Goal: Check status: Check status

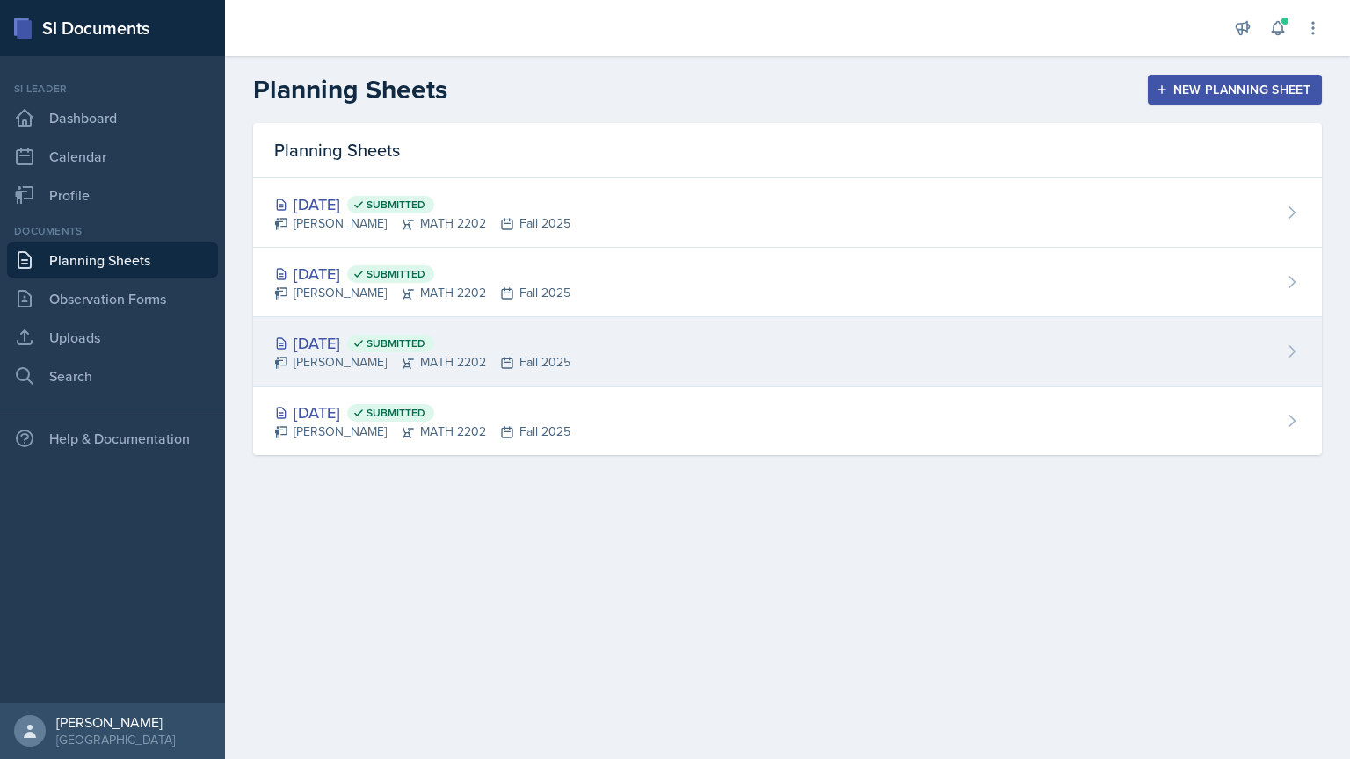
click at [1272, 348] on div "[DATE] Submitted [PERSON_NAME] MATH 2202 Fall 2025" at bounding box center [787, 351] width 1069 height 69
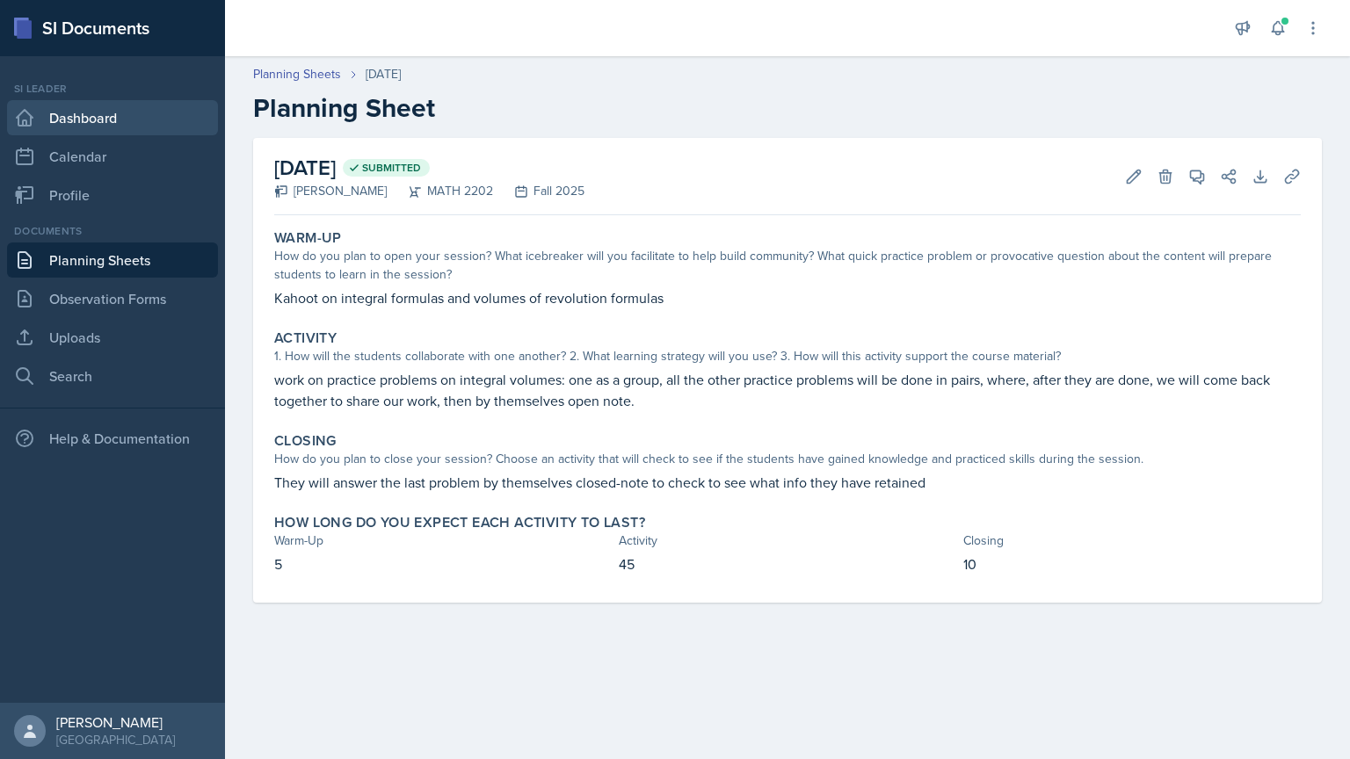
click at [88, 116] on link "Dashboard" at bounding box center [112, 117] width 211 height 35
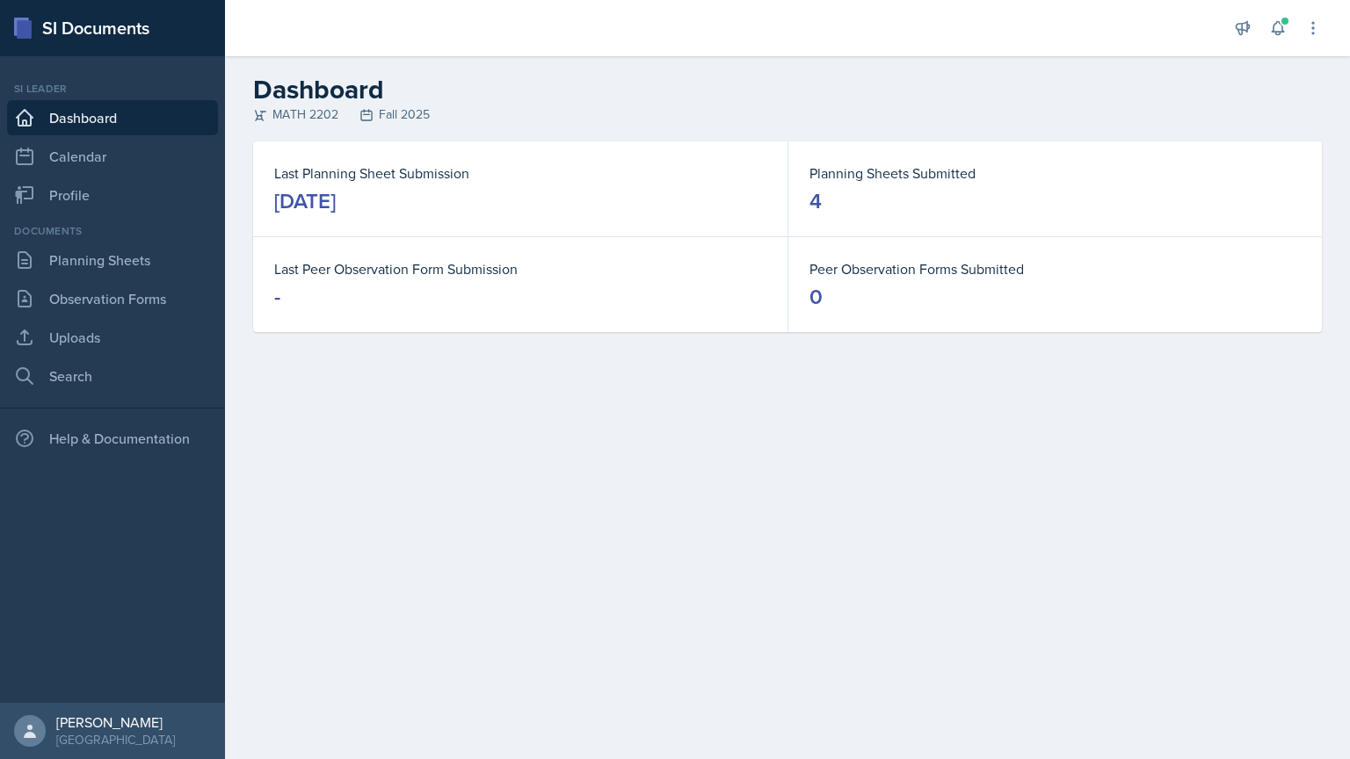
click at [1295, 109] on div "MATH 2202 Fall 2025" at bounding box center [787, 114] width 1069 height 18
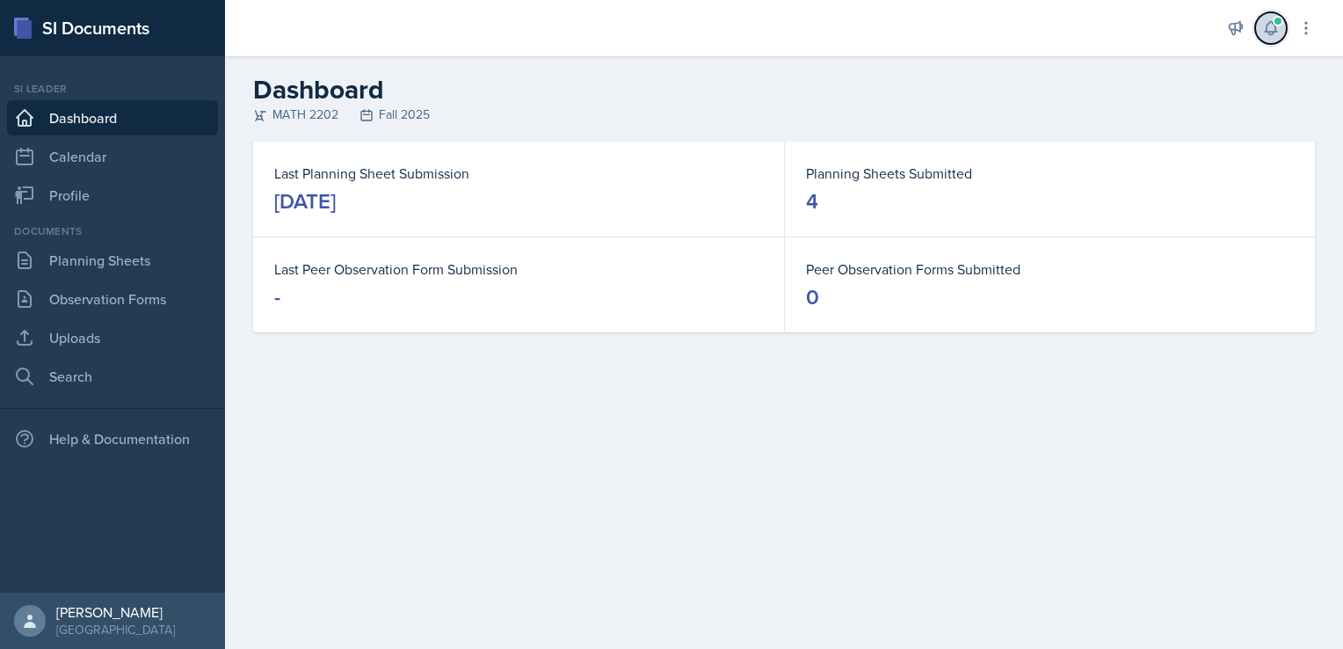
click at [1283, 25] on button at bounding box center [1271, 28] width 32 height 32
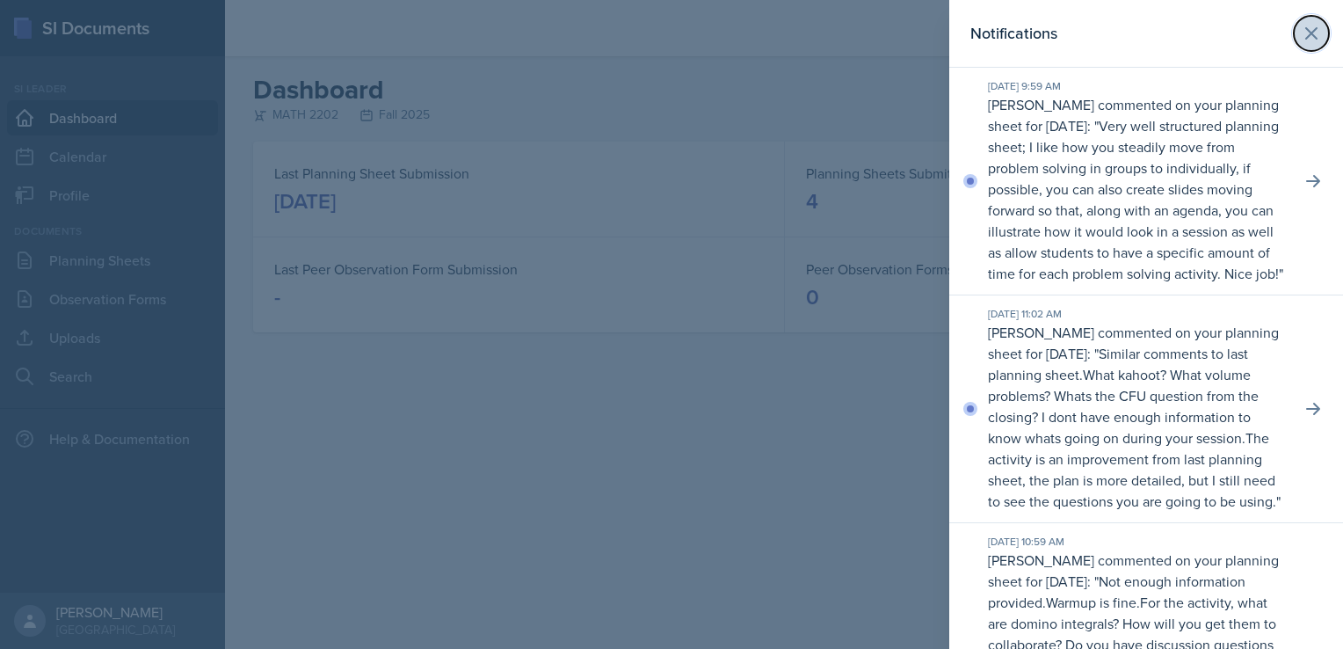
click at [1310, 32] on button at bounding box center [1311, 33] width 35 height 35
